Goal: Information Seeking & Learning: Learn about a topic

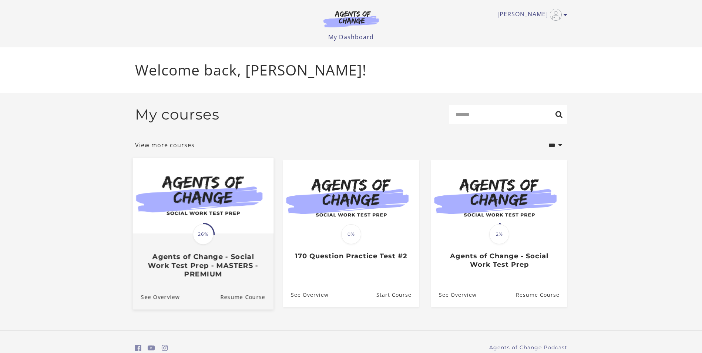
click at [207, 214] on img at bounding box center [203, 196] width 141 height 76
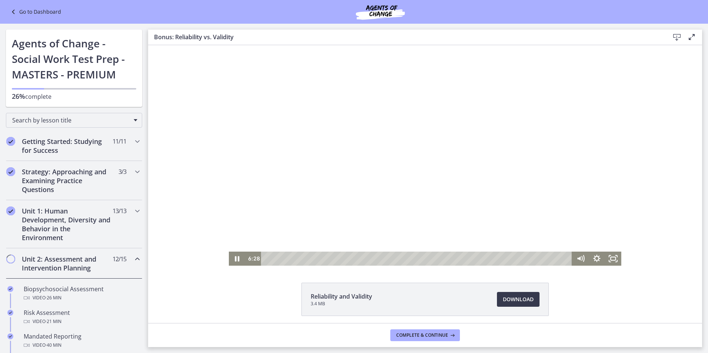
click at [335, 137] on div at bounding box center [425, 155] width 392 height 221
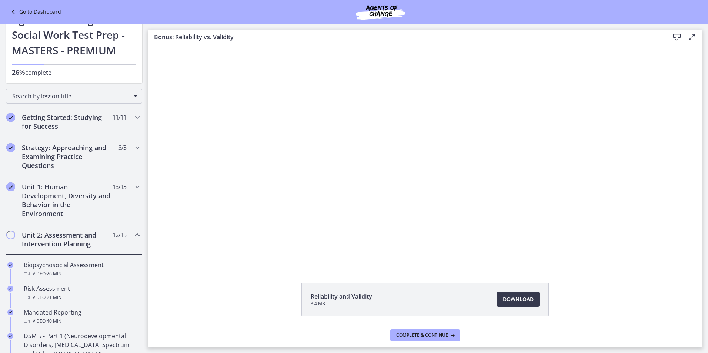
scroll to position [37, 0]
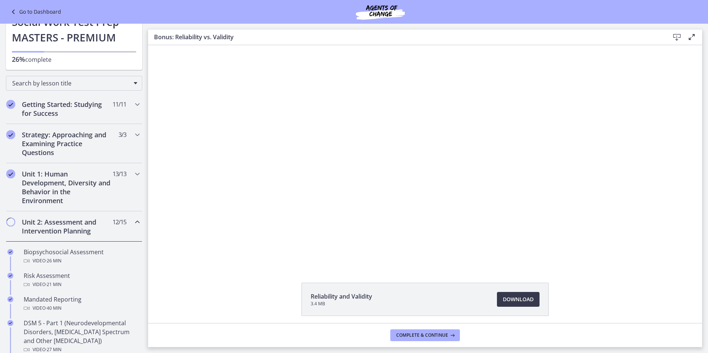
click at [133, 223] on icon "Chapters" at bounding box center [137, 222] width 9 height 9
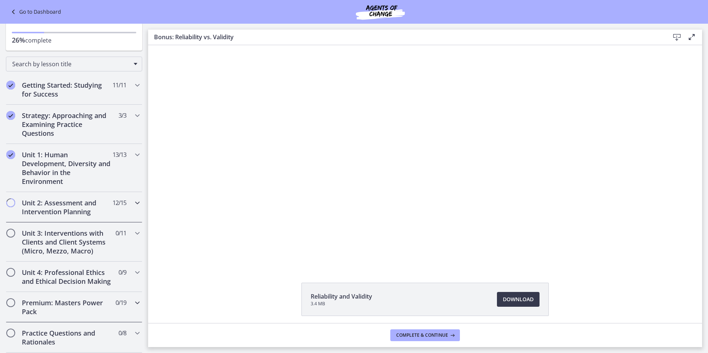
scroll to position [55, 0]
click at [125, 204] on div "Unit 2: Assessment and Intervention Planning 12 / 15 Completed" at bounding box center [74, 208] width 136 height 30
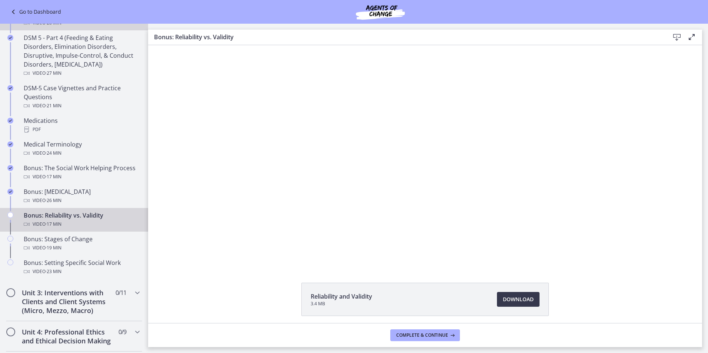
scroll to position [462, 0]
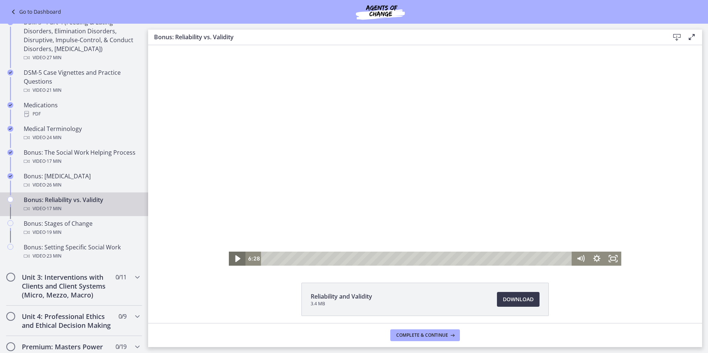
click at [231, 257] on icon "Play Video" at bounding box center [238, 258] width 20 height 17
click at [510, 260] on div "14:17" at bounding box center [417, 259] width 301 height 14
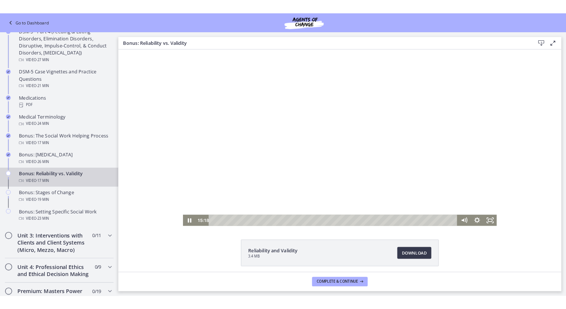
scroll to position [496, 0]
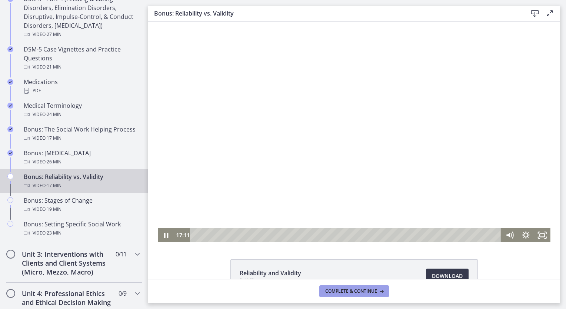
click at [344, 291] on span "Complete & continue" at bounding box center [351, 291] width 52 height 6
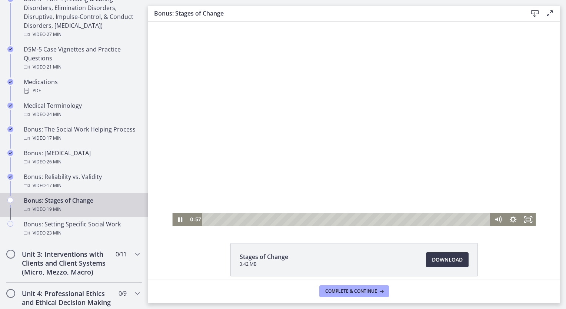
click at [214, 221] on div "Playbar" at bounding box center [347, 219] width 279 height 13
click at [218, 220] on div "0:54" at bounding box center [347, 219] width 279 height 13
click at [301, 221] on div "1:08" at bounding box center [347, 219] width 279 height 13
click at [232, 221] on div "Playbar" at bounding box center [230, 219] width 4 height 4
click at [239, 221] on div "2:30" at bounding box center [347, 219] width 279 height 13
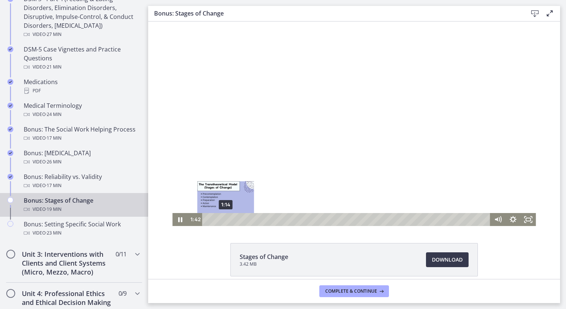
click at [347, 48] on div at bounding box center [353, 123] width 363 height 204
click at [355, 160] on div at bounding box center [353, 123] width 363 height 204
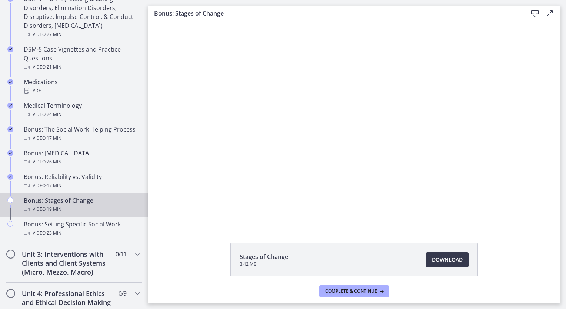
drag, startPoint x: 355, startPoint y: 160, endPoint x: 300, endPoint y: 140, distance: 58.5
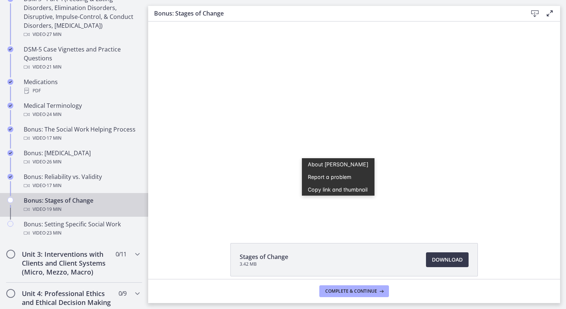
click at [282, 189] on div at bounding box center [353, 123] width 363 height 204
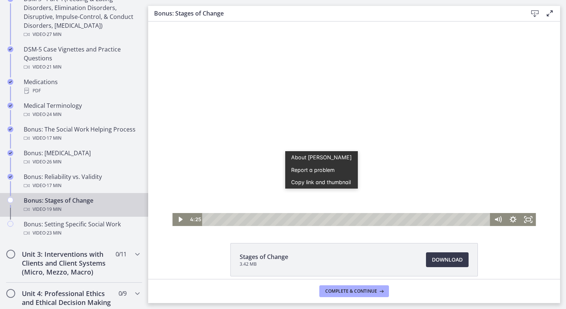
click at [252, 171] on div at bounding box center [353, 123] width 363 height 204
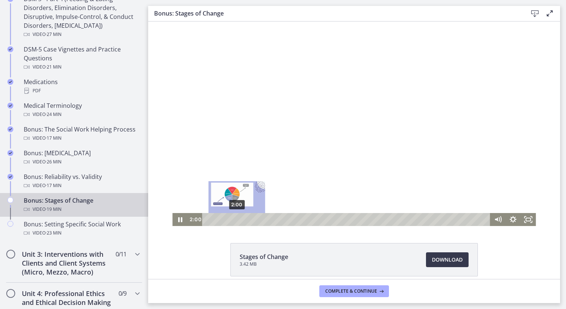
click at [234, 219] on div "2:00" at bounding box center [347, 219] width 279 height 13
click at [231, 218] on div "1:48" at bounding box center [347, 219] width 279 height 13
click at [228, 218] on div "1:39" at bounding box center [347, 219] width 279 height 13
click at [225, 218] on div "1:23" at bounding box center [347, 219] width 279 height 13
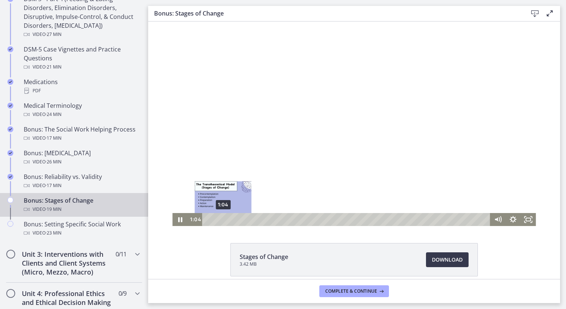
click at [220, 218] on div "1:04" at bounding box center [347, 219] width 279 height 13
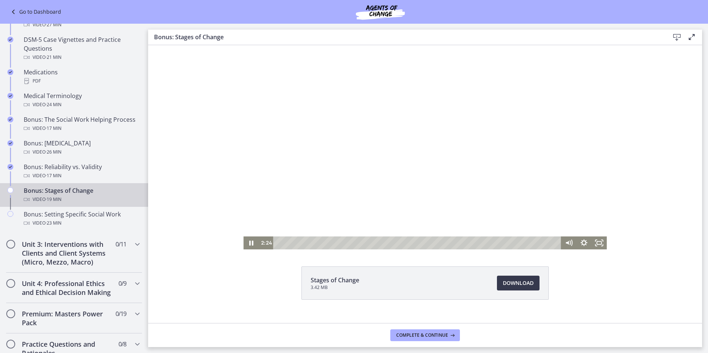
scroll to position [497, 0]
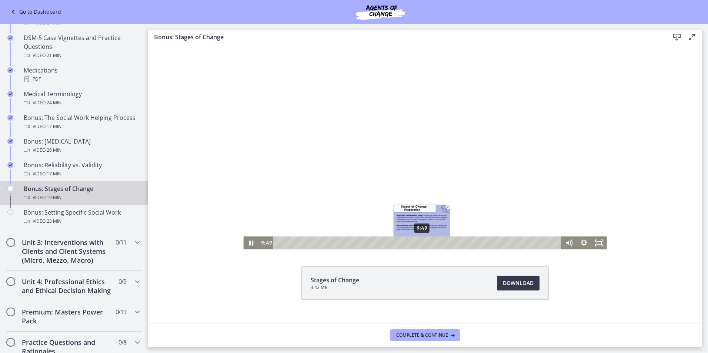
click at [419, 244] on div "9:49" at bounding box center [418, 243] width 279 height 13
click at [414, 241] on div "9:27" at bounding box center [418, 243] width 279 height 13
click at [411, 241] on div "9:14" at bounding box center [418, 243] width 279 height 13
click at [408, 241] on div "9:00" at bounding box center [418, 243] width 279 height 13
click at [335, 145] on div at bounding box center [424, 147] width 363 height 204
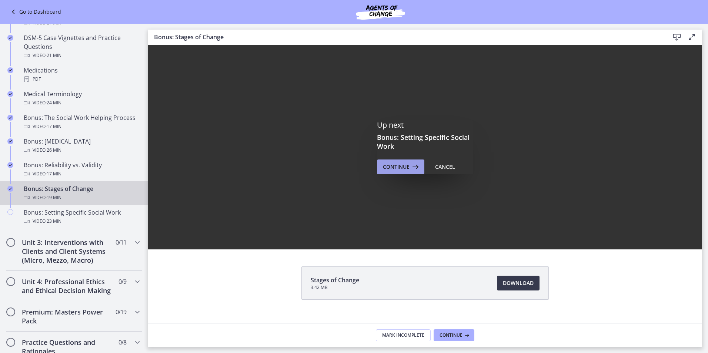
scroll to position [0, 0]
click at [398, 168] on span "Continue" at bounding box center [396, 166] width 27 height 9
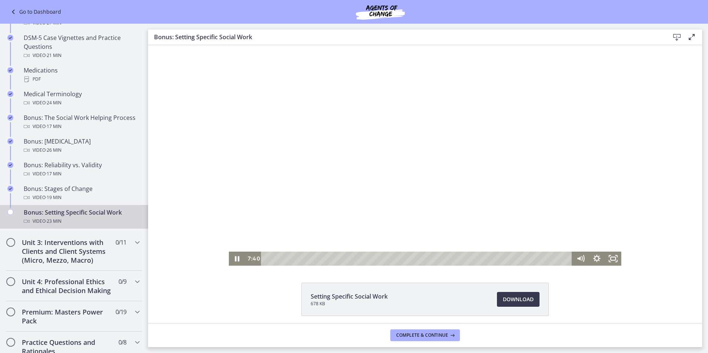
click at [267, 256] on div "Playbar" at bounding box center [417, 259] width 301 height 14
click at [267, 257] on div "0:00" at bounding box center [417, 259] width 301 height 14
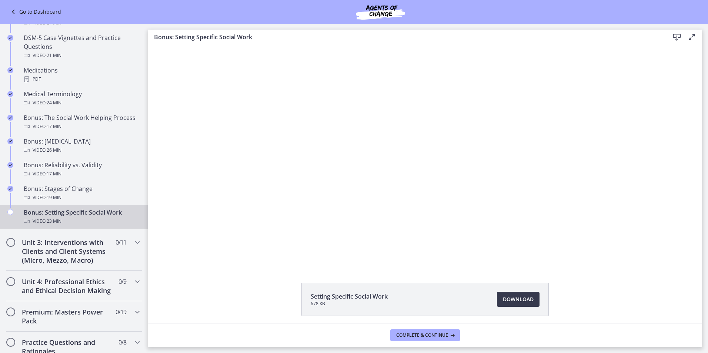
click at [190, 186] on div "Click for sound @keyframes VOLUME_SMALL_WAVE_FLASH { 0% { opacity: 0; } 33% { o…" at bounding box center [425, 155] width 554 height 221
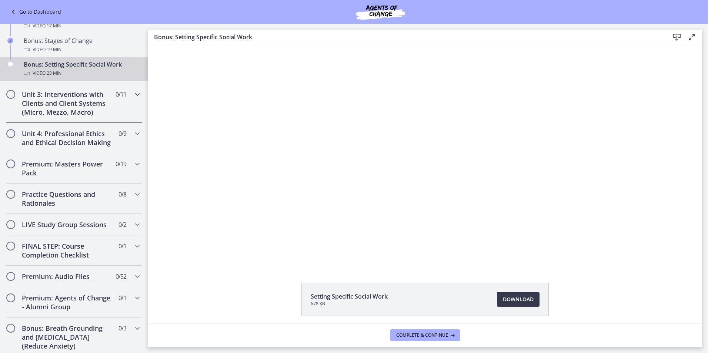
click at [133, 94] on icon "Chapters" at bounding box center [137, 94] width 9 height 9
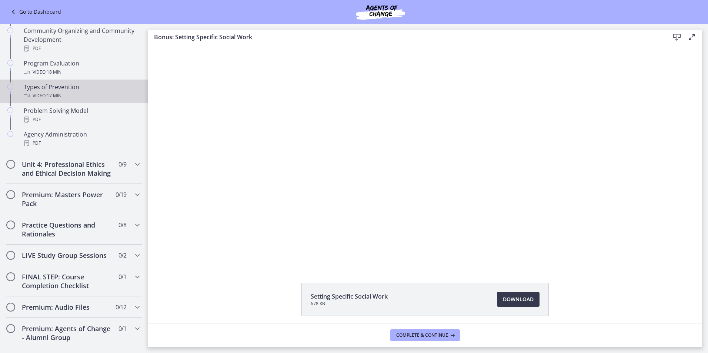
scroll to position [524, 0]
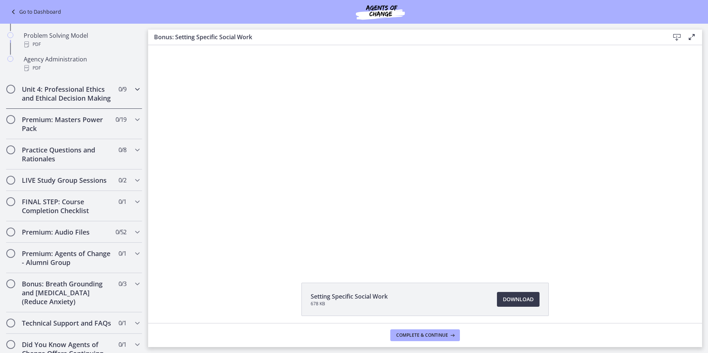
click at [133, 89] on icon "Chapters" at bounding box center [137, 89] width 9 height 9
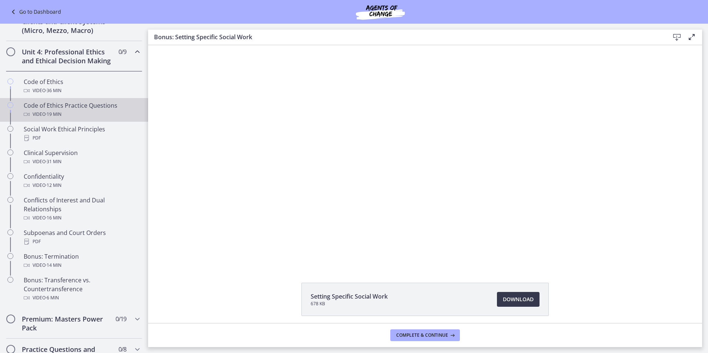
scroll to position [143, 0]
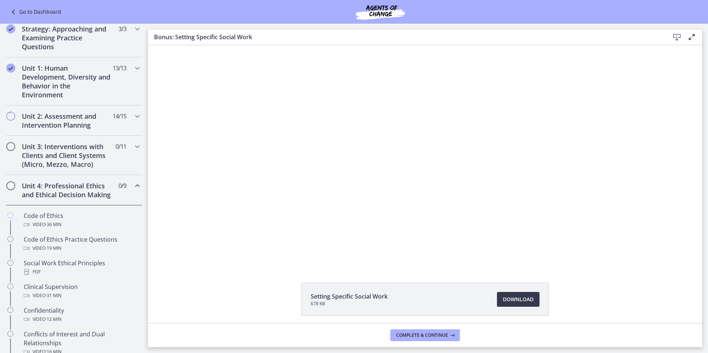
click at [133, 185] on icon "Chapters" at bounding box center [137, 185] width 9 height 9
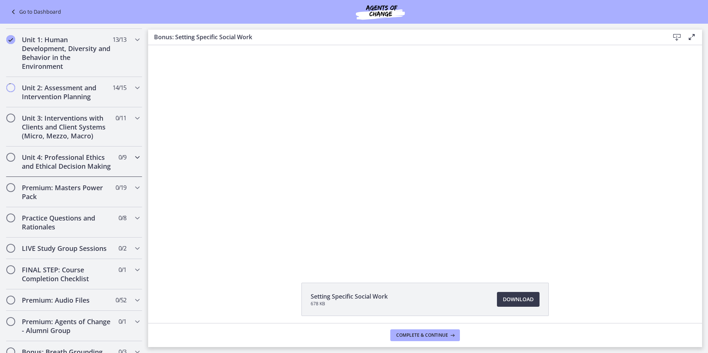
scroll to position [254, 0]
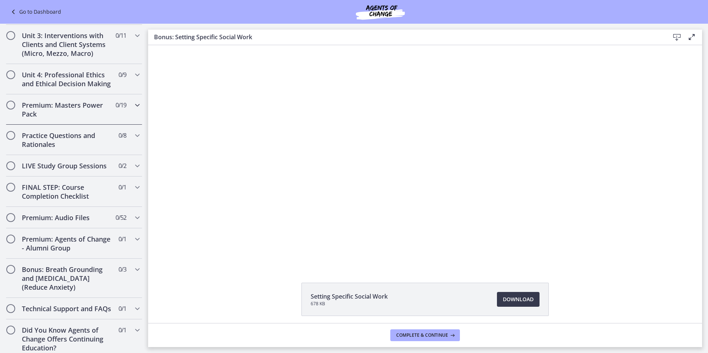
click at [133, 110] on icon "Chapters" at bounding box center [137, 105] width 9 height 9
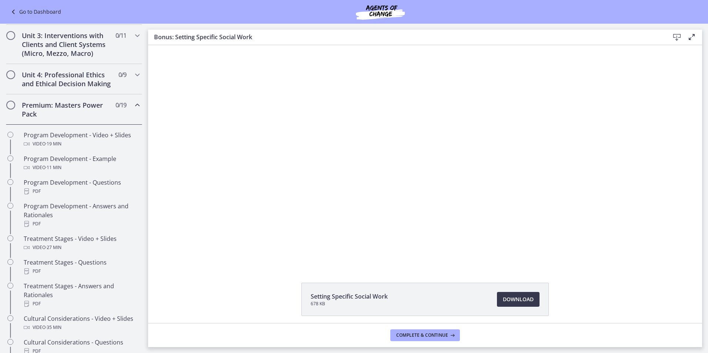
click at [133, 110] on icon "Chapters" at bounding box center [137, 105] width 9 height 9
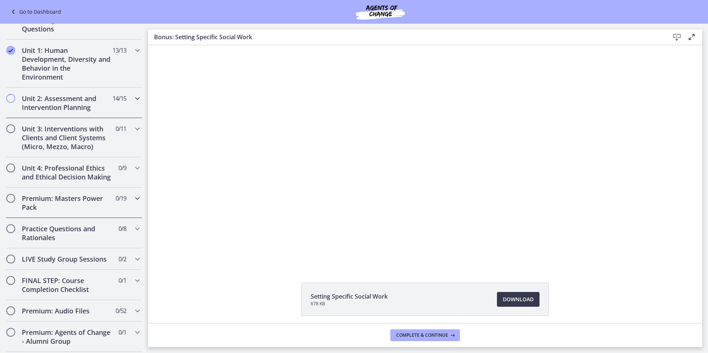
scroll to position [106, 0]
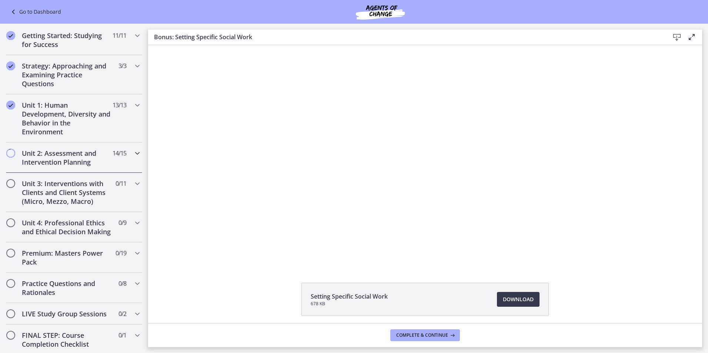
click at [134, 153] on icon "Chapters" at bounding box center [137, 153] width 9 height 9
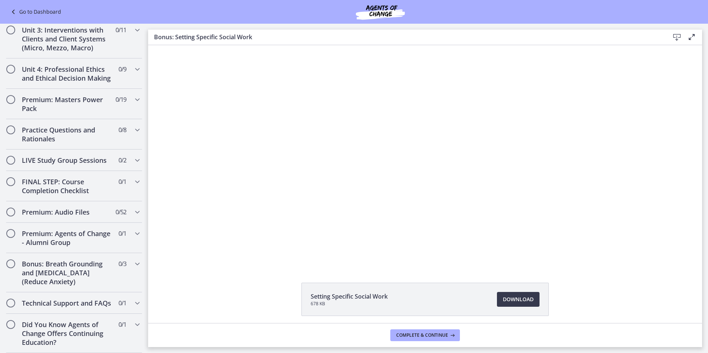
scroll to position [277, 0]
click at [348, 205] on div at bounding box center [425, 155] width 392 height 221
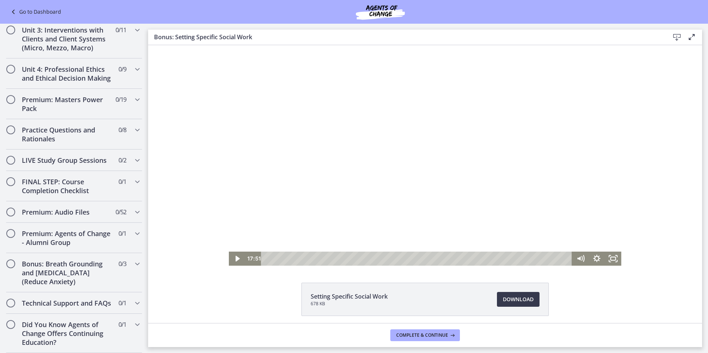
click at [229, 45] on button "Play Video: cbe2somtov91j64ibsm0.mp4" at bounding box center [229, 45] width 0 height 0
click at [229, 45] on button "Pause: cbe2somtov91j64ibsm0.mp4" at bounding box center [229, 45] width 0 height 0
click at [229, 45] on button "Play Video: cbe2somtov91j64ibsm0.mp4" at bounding box center [229, 45] width 0 height 0
click at [504, 257] on div "18:38" at bounding box center [417, 259] width 301 height 14
click at [507, 259] on div "18:54" at bounding box center [417, 259] width 301 height 14
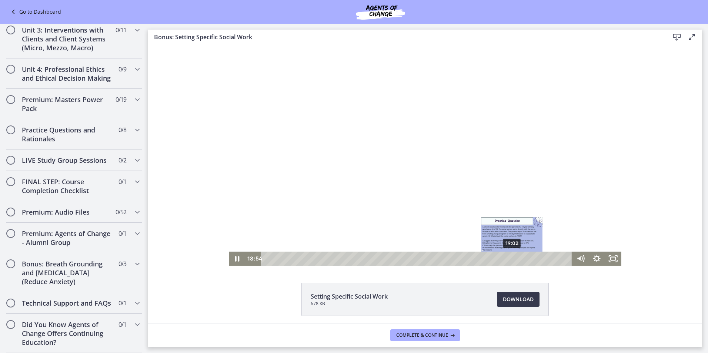
click at [509, 259] on div "19:02" at bounding box center [417, 259] width 301 height 14
click at [511, 259] on div "19:11" at bounding box center [417, 259] width 301 height 14
click at [513, 259] on div "19:21" at bounding box center [417, 259] width 301 height 14
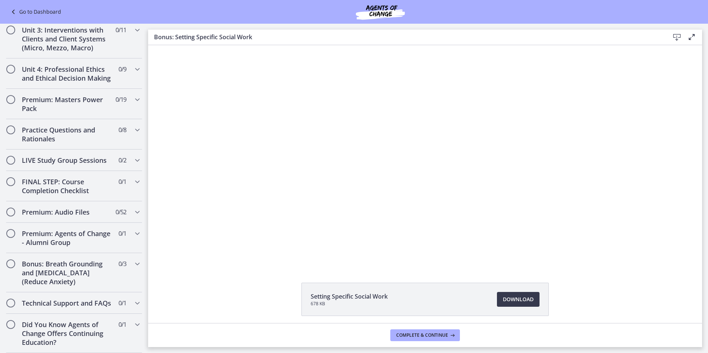
click at [214, 208] on div "Click for sound @keyframes VOLUME_SMALL_WAVE_FLASH { 0% { opacity: 0; } 33% { o…" at bounding box center [425, 155] width 554 height 221
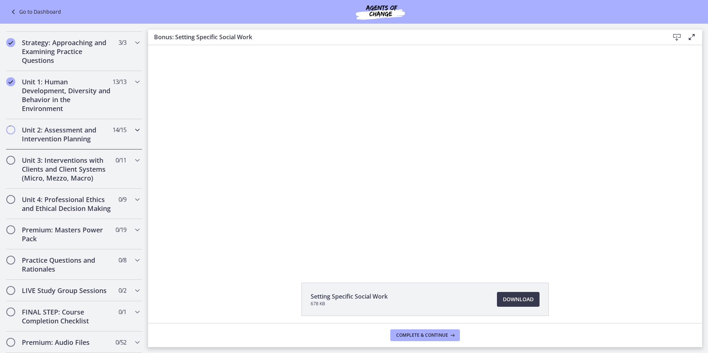
scroll to position [92, 0]
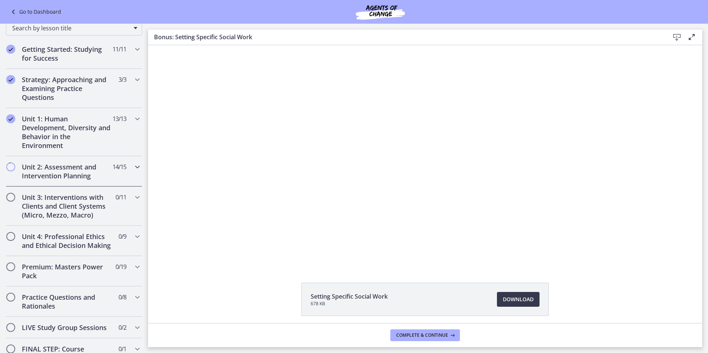
click at [133, 165] on icon "Chapters" at bounding box center [137, 166] width 9 height 9
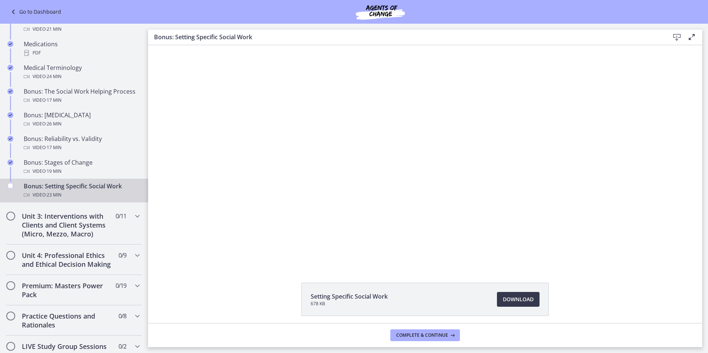
scroll to position [536, 0]
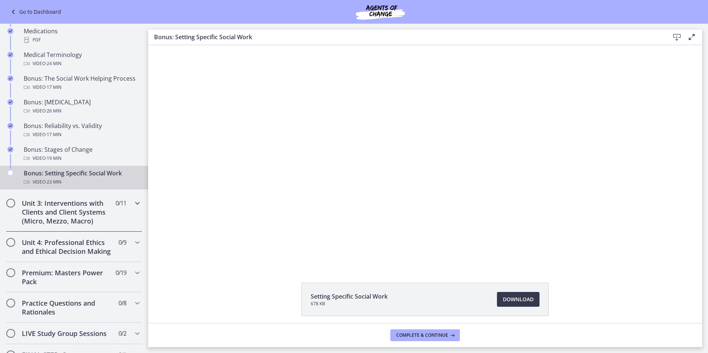
click at [133, 202] on icon "Chapters" at bounding box center [137, 203] width 9 height 9
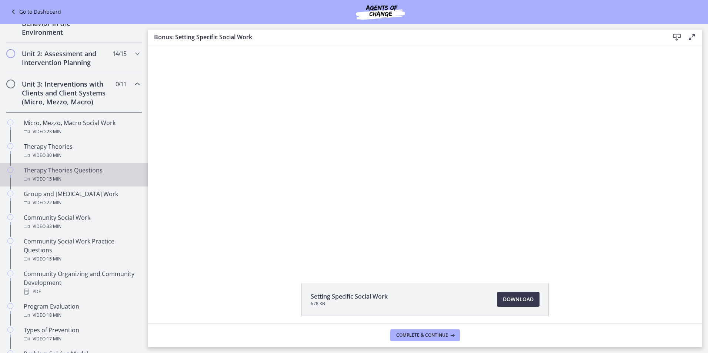
scroll to position [203, 0]
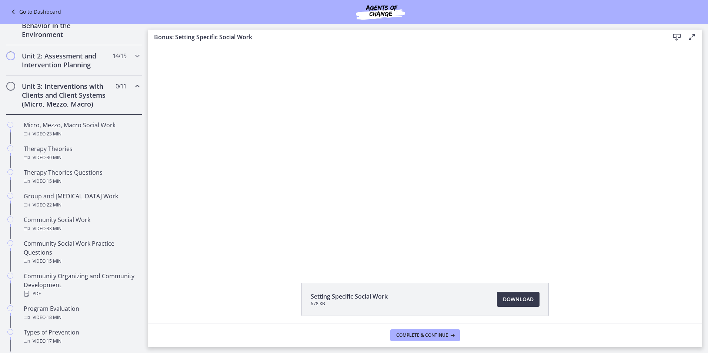
click at [133, 87] on icon "Chapters" at bounding box center [137, 86] width 9 height 9
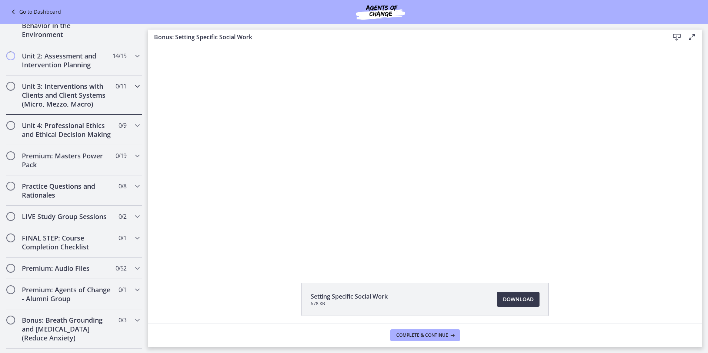
click at [133, 87] on icon "Chapters" at bounding box center [137, 86] width 9 height 9
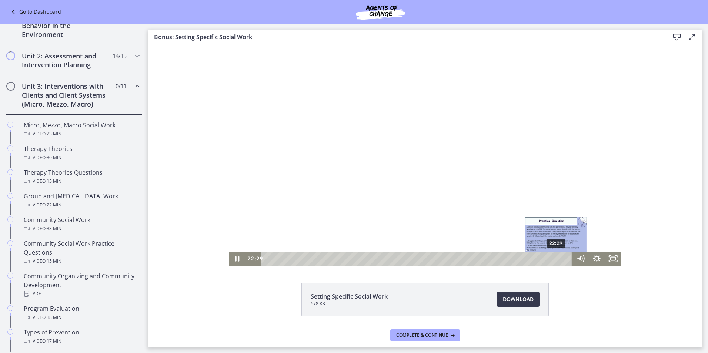
click at [554, 259] on div "22:29" at bounding box center [417, 259] width 301 height 14
click at [556, 258] on div "22:38" at bounding box center [417, 259] width 301 height 14
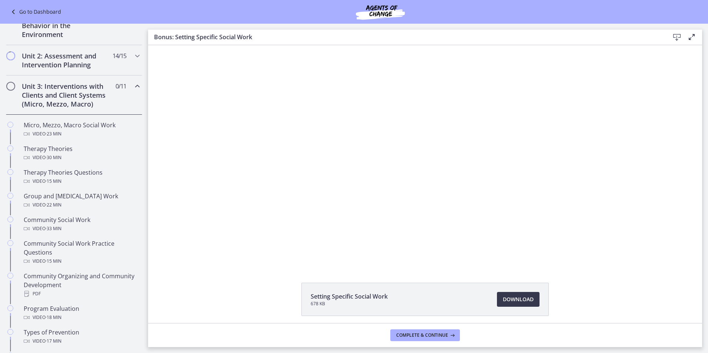
scroll to position [29, 0]
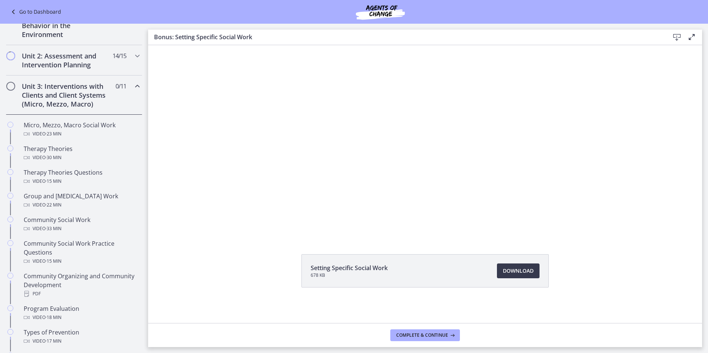
click at [196, 208] on div "Click for sound @keyframes VOLUME_SMALL_WAVE_FLASH { 0% { opacity: 0; } 33% { o…" at bounding box center [425, 127] width 554 height 221
click at [201, 178] on div "Click for sound @keyframes VOLUME_SMALL_WAVE_FLASH { 0% { opacity: 0; } 33% { o…" at bounding box center [425, 127] width 554 height 221
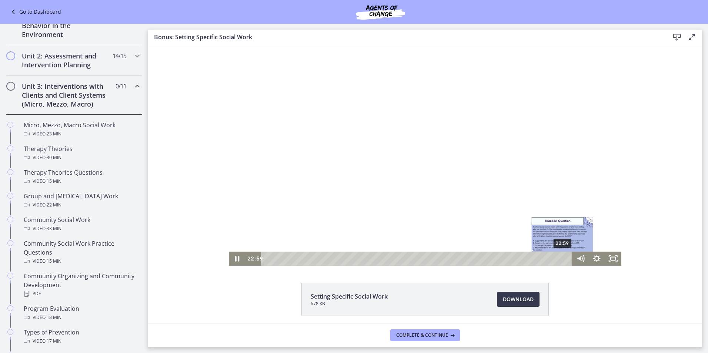
click at [560, 258] on div "Playbar" at bounding box center [562, 259] width 4 height 4
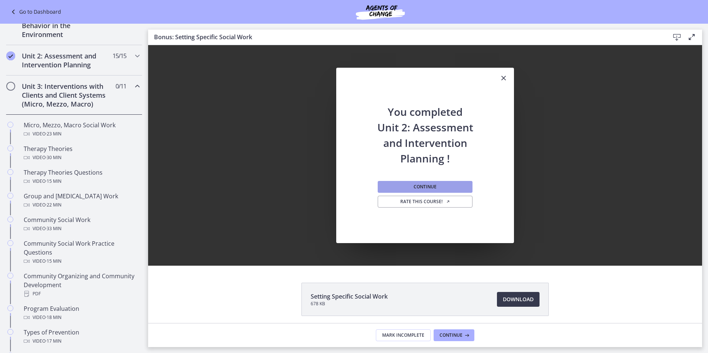
click at [416, 186] on span "Continue" at bounding box center [424, 187] width 23 height 6
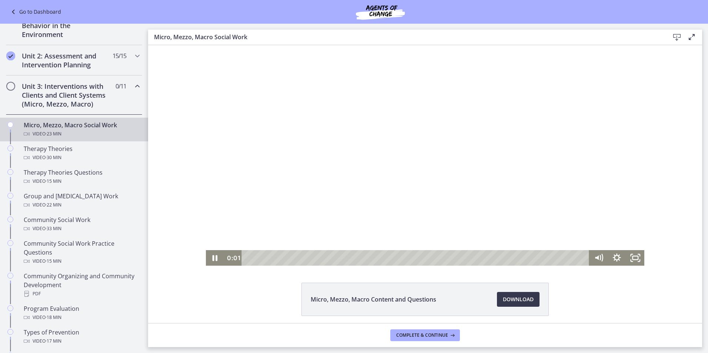
click at [248, 258] on div "Playbar" at bounding box center [416, 258] width 336 height 16
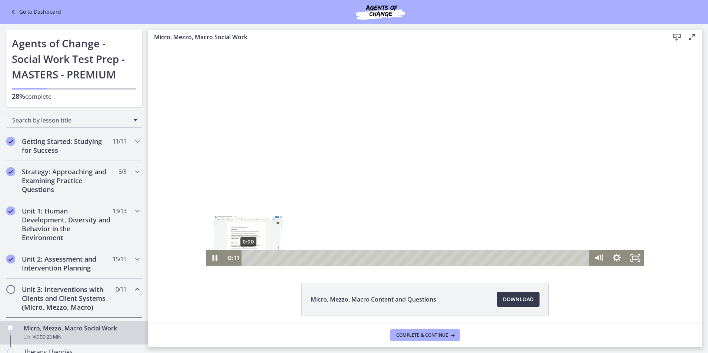
scroll to position [203, 0]
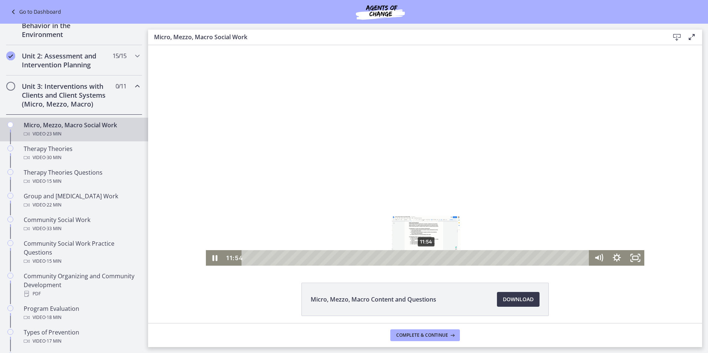
click at [423, 258] on div "11:54" at bounding box center [416, 258] width 336 height 16
click at [430, 257] on div "12:19" at bounding box center [416, 258] width 336 height 16
click at [434, 258] on div "12:34" at bounding box center [416, 258] width 336 height 16
click at [436, 259] on div "12:44" at bounding box center [416, 258] width 336 height 16
click at [210, 258] on icon "Pause" at bounding box center [215, 258] width 22 height 19
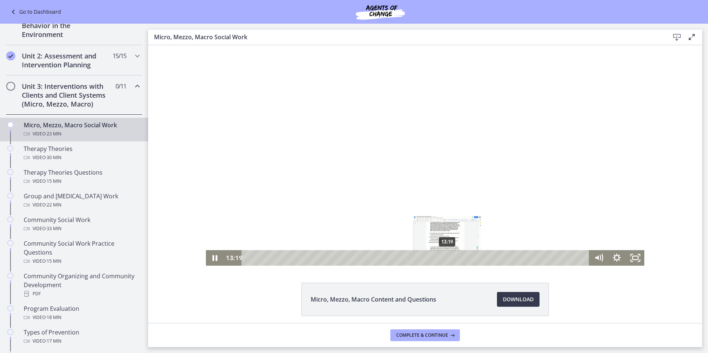
click at [445, 258] on div "13:19" at bounding box center [416, 258] width 336 height 16
click at [449, 258] on div "Playbar" at bounding box center [449, 257] width 5 height 5
click at [455, 257] on div "14:00" at bounding box center [416, 258] width 336 height 16
click at [458, 257] on div "14:12" at bounding box center [416, 258] width 336 height 16
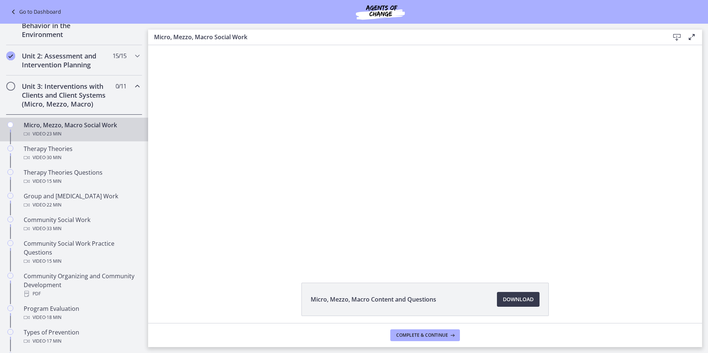
click at [191, 198] on div "Click for sound @keyframes VOLUME_SMALL_WAVE_FLASH { 0% { opacity: 0; } 33% { o…" at bounding box center [425, 155] width 554 height 221
click at [186, 194] on div "Click for sound @keyframes VOLUME_SMALL_WAVE_FLASH { 0% { opacity: 0; } 33% { o…" at bounding box center [425, 155] width 554 height 221
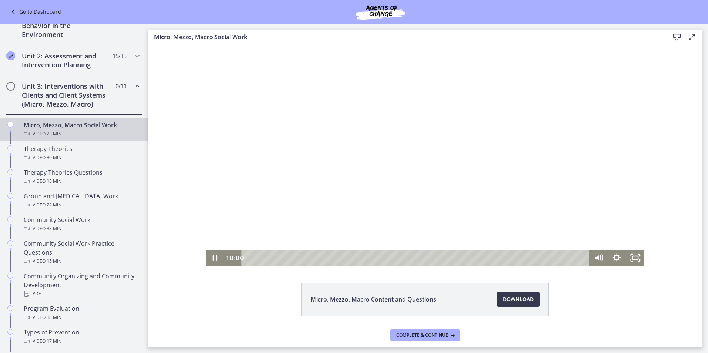
click at [271, 183] on div at bounding box center [425, 155] width 439 height 221
click at [520, 260] on div "18:19" at bounding box center [416, 258] width 336 height 16
click at [524, 259] on div "18:38" at bounding box center [416, 258] width 336 height 16
click at [318, 196] on div at bounding box center [425, 155] width 439 height 221
click at [554, 257] on div "20:37" at bounding box center [416, 258] width 336 height 16
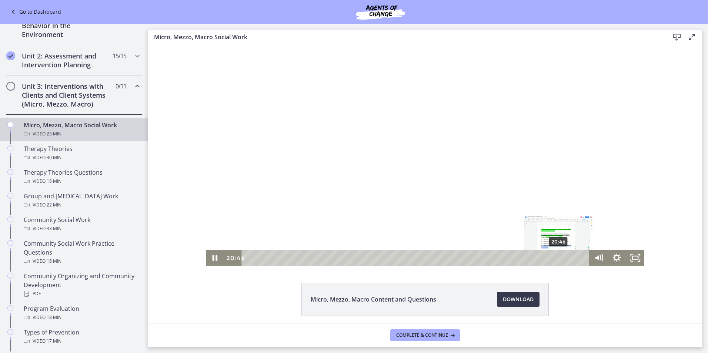
click at [556, 257] on div "Playbar" at bounding box center [558, 257] width 5 height 5
click at [557, 257] on div "Playbar" at bounding box center [558, 257] width 5 height 5
click at [558, 257] on div "Playbar" at bounding box center [559, 257] width 5 height 5
click at [570, 259] on div "21:42" at bounding box center [416, 258] width 336 height 16
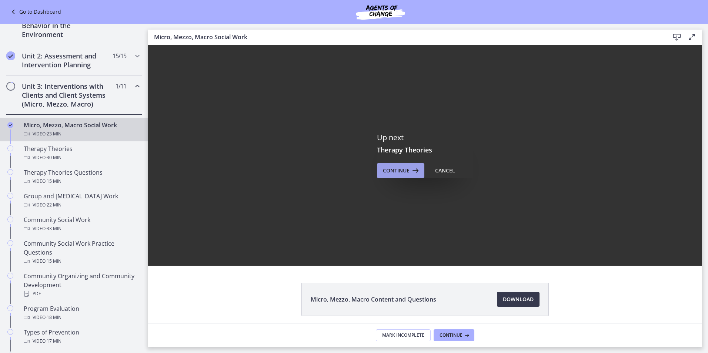
click at [403, 174] on span "Continue" at bounding box center [396, 170] width 27 height 9
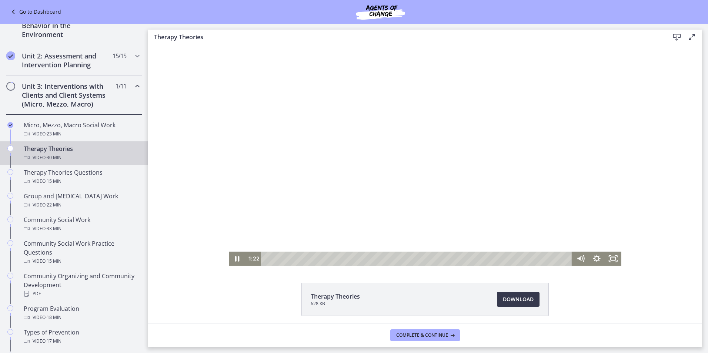
click at [288, 153] on div at bounding box center [425, 155] width 392 height 221
click at [315, 258] on div "Playbar" at bounding box center [417, 259] width 301 height 14
click at [391, 259] on div "12:35" at bounding box center [417, 259] width 301 height 14
click at [418, 261] on div "15:19" at bounding box center [417, 259] width 301 height 14
click at [421, 259] on div "15:36" at bounding box center [417, 259] width 301 height 14
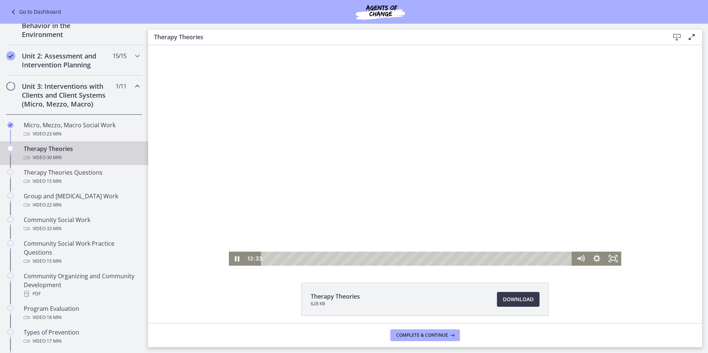
click at [369, 218] on div at bounding box center [425, 155] width 392 height 221
click at [369, 259] on div "10:23" at bounding box center [417, 259] width 301 height 14
click at [232, 261] on icon "Play Video" at bounding box center [237, 259] width 16 height 14
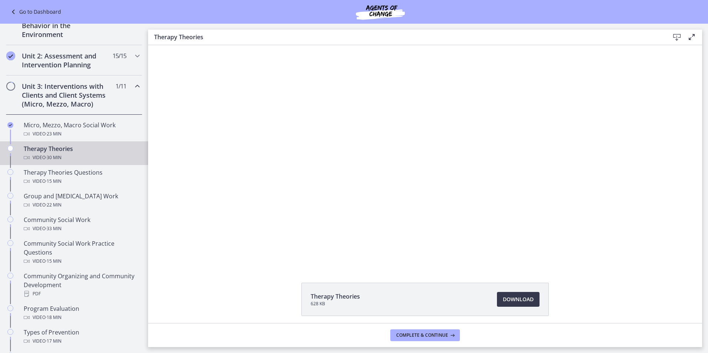
click at [229, 252] on button "Pause" at bounding box center [237, 259] width 16 height 14
click at [229, 252] on button "Play Video" at bounding box center [237, 259] width 16 height 14
click at [229, 252] on button "Pause" at bounding box center [237, 259] width 16 height 14
click at [229, 252] on button "Play Video" at bounding box center [237, 259] width 16 height 14
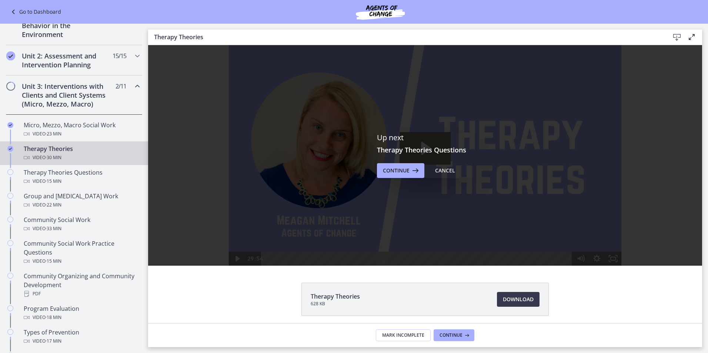
click at [406, 181] on div "Up next Therapy Theories Questions Continue Cancel" at bounding box center [425, 155] width 554 height 221
click at [399, 171] on span "Continue" at bounding box center [396, 170] width 27 height 9
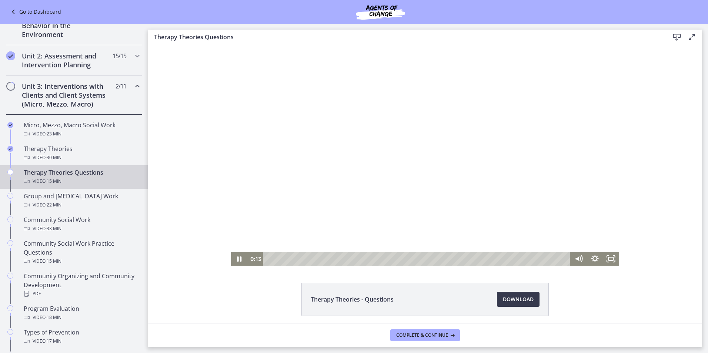
click at [267, 187] on div at bounding box center [425, 155] width 388 height 221
click at [309, 191] on div at bounding box center [425, 155] width 388 height 221
click at [274, 258] on div "0:26" at bounding box center [418, 259] width 298 height 14
click at [279, 257] on div "0:39" at bounding box center [418, 259] width 298 height 14
click at [282, 258] on div "0:48" at bounding box center [418, 259] width 298 height 14
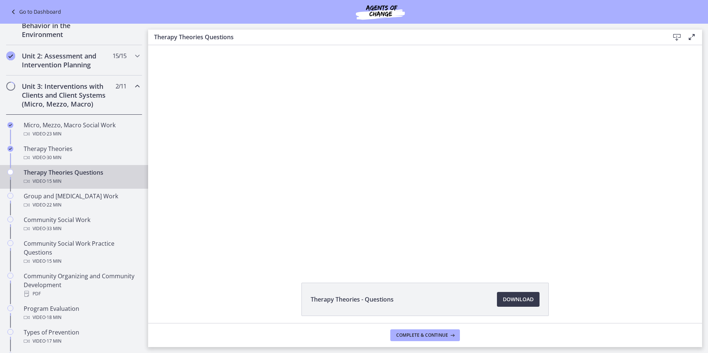
click at [204, 217] on div "Click for sound @keyframes VOLUME_SMALL_WAVE_FLASH { 0% { opacity: 0; } 33% { o…" at bounding box center [425, 155] width 554 height 221
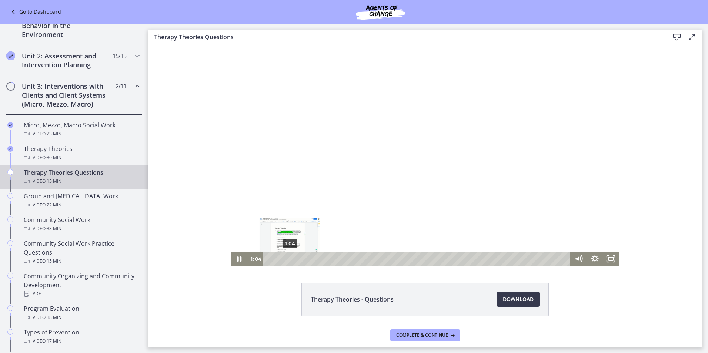
click at [287, 259] on div "1:04" at bounding box center [418, 259] width 298 height 14
click at [291, 258] on div "1:17" at bounding box center [418, 259] width 298 height 14
click at [294, 258] on div "1:27" at bounding box center [418, 259] width 298 height 14
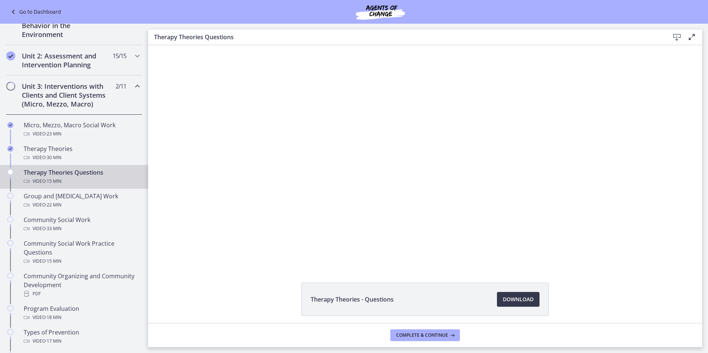
click at [187, 201] on div "Click for sound @keyframes VOLUME_SMALL_WAVE_FLASH { 0% { opacity: 0; } 33% { o…" at bounding box center [425, 155] width 554 height 221
drag, startPoint x: 227, startPoint y: 180, endPoint x: 222, endPoint y: 178, distance: 4.8
click at [223, 179] on div "Click for sound @keyframes VOLUME_SMALL_WAVE_FLASH { 0% { opacity: 0; } 33% { o…" at bounding box center [425, 155] width 554 height 221
click at [217, 177] on div "Click for sound @keyframes VOLUME_SMALL_WAVE_FLASH { 0% { opacity: 0; } 33% { o…" at bounding box center [425, 155] width 554 height 221
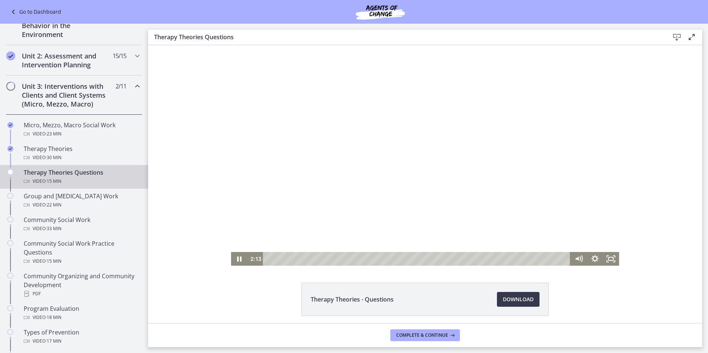
click at [337, 175] on div at bounding box center [425, 155] width 388 height 221
click at [366, 261] on div "5:07" at bounding box center [418, 259] width 298 height 14
click at [371, 261] on div "5:18" at bounding box center [418, 259] width 298 height 14
click at [381, 261] on div "5:41" at bounding box center [418, 259] width 298 height 14
click at [408, 261] on div "7:14" at bounding box center [418, 259] width 298 height 14
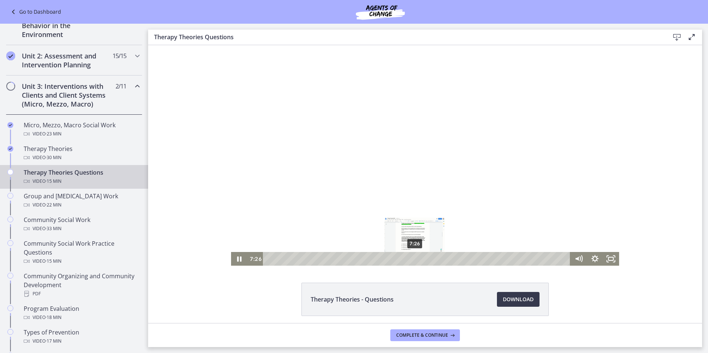
click at [412, 261] on div "7:26" at bounding box center [418, 259] width 298 height 14
click at [415, 259] on div "7:35" at bounding box center [418, 259] width 298 height 14
click at [465, 261] on div "10:07" at bounding box center [418, 259] width 298 height 14
click at [473, 260] on div "10:31" at bounding box center [418, 259] width 298 height 14
click at [301, 163] on div at bounding box center [425, 155] width 388 height 221
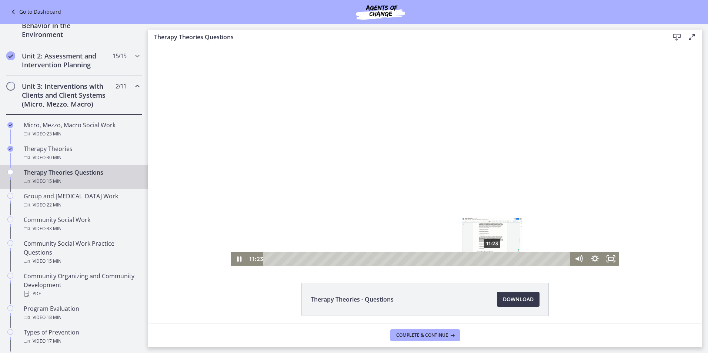
click at [490, 257] on div "11:23" at bounding box center [418, 259] width 298 height 14
click at [495, 257] on div "11:36" at bounding box center [418, 259] width 298 height 14
click at [497, 257] on div "11:45" at bounding box center [418, 259] width 298 height 14
click at [513, 257] on div "Playbar" at bounding box center [515, 259] width 4 height 4
drag, startPoint x: 502, startPoint y: 234, endPoint x: 498, endPoint y: 232, distance: 3.9
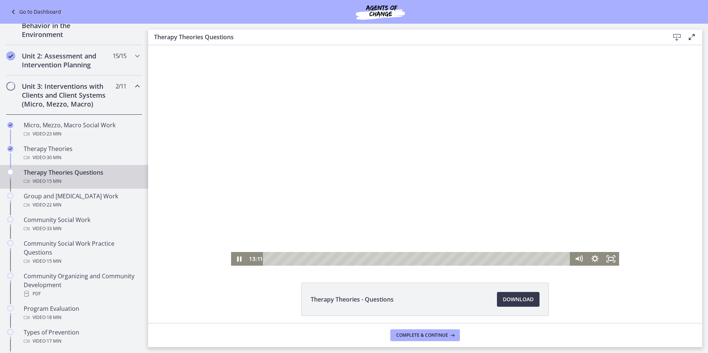
click at [500, 234] on div at bounding box center [425, 155] width 388 height 221
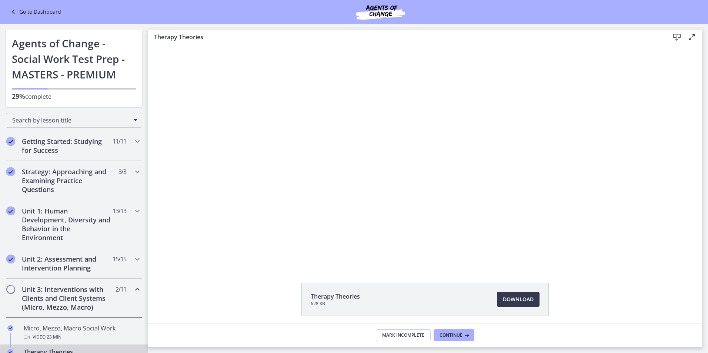
click at [35, 17] on div "Go to Dashboard" at bounding box center [354, 12] width 708 height 24
click at [35, 12] on link "Go to Dashboard" at bounding box center [35, 11] width 52 height 9
